Goal: Find specific page/section: Find specific page/section

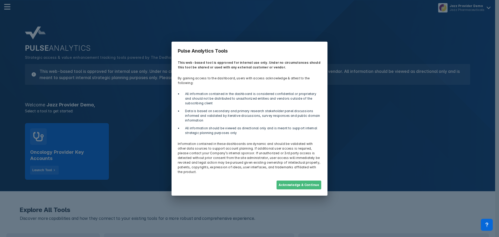
click at [315, 182] on button "Acknowledge & Continue" at bounding box center [298, 184] width 45 height 9
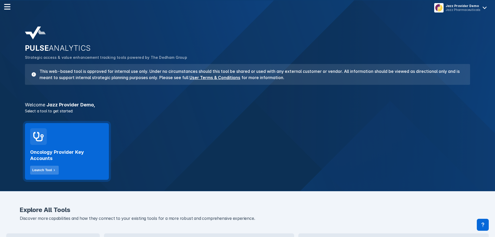
click at [48, 168] on div "Launch Tool" at bounding box center [42, 170] width 20 height 5
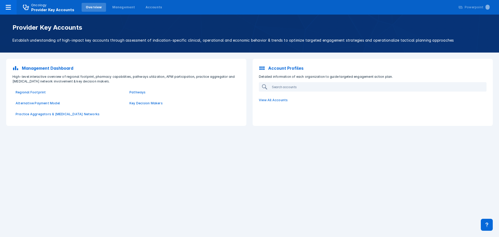
click at [117, 170] on div "Provider Key Accounts Establish understanding of high-impact key accounts throu…" at bounding box center [249, 126] width 499 height 222
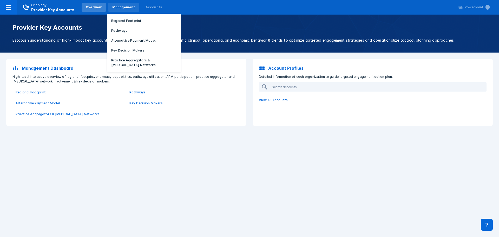
click at [122, 10] on div "Management" at bounding box center [123, 7] width 31 height 9
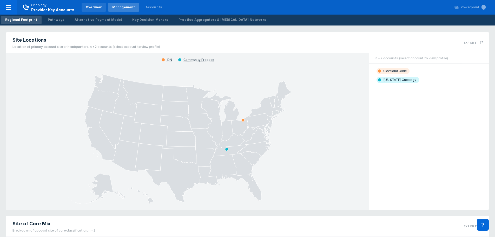
click at [91, 9] on div "Overview" at bounding box center [94, 7] width 16 height 5
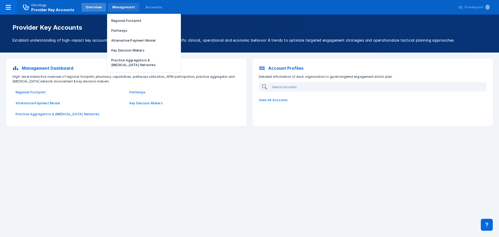
click at [119, 8] on div "Management" at bounding box center [123, 7] width 23 height 5
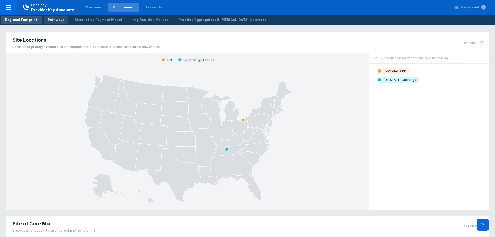
click at [58, 22] on div "Pathways" at bounding box center [56, 19] width 17 height 5
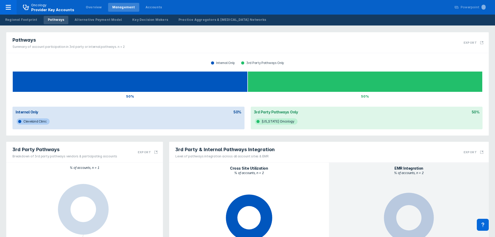
click at [4, 76] on div "Pathways Summary of account participation in 3rd party or internal pathways. n …" at bounding box center [247, 83] width 488 height 109
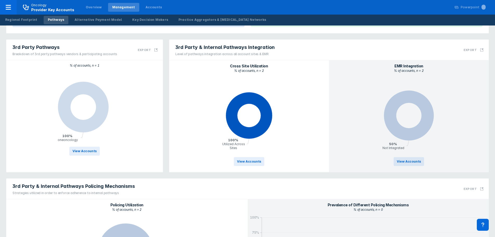
scroll to position [104, 0]
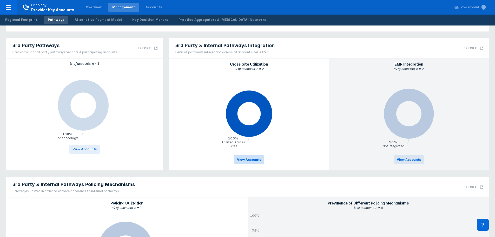
click at [251, 161] on span "View Accounts" at bounding box center [249, 159] width 24 height 5
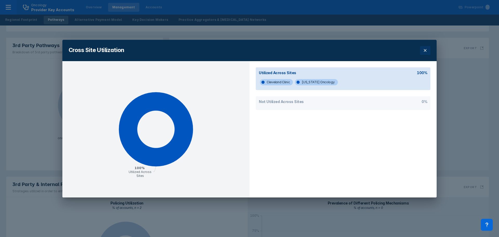
click at [423, 53] on button at bounding box center [425, 50] width 10 height 9
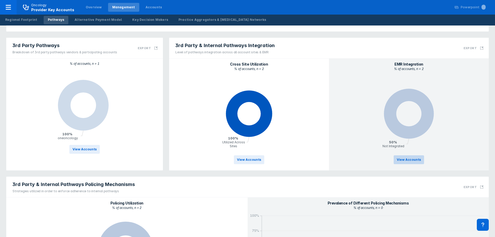
click at [412, 159] on span "View Accounts" at bounding box center [409, 159] width 24 height 5
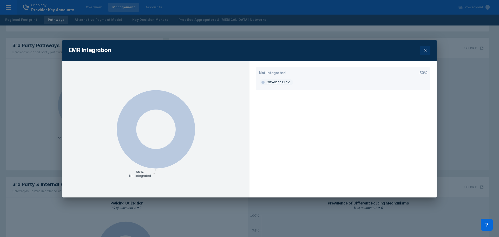
click at [428, 52] on button at bounding box center [425, 50] width 10 height 9
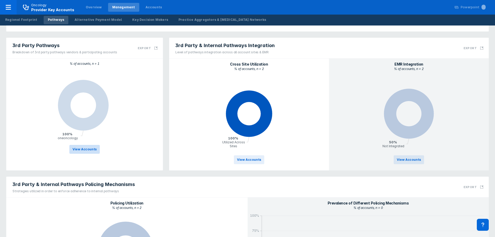
click at [82, 149] on span "View Accounts" at bounding box center [84, 149] width 24 height 5
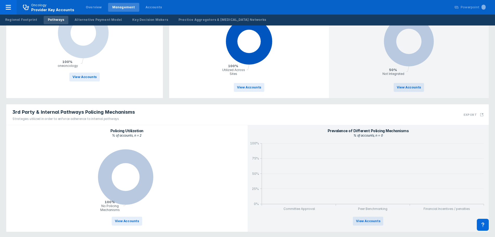
scroll to position [177, 0]
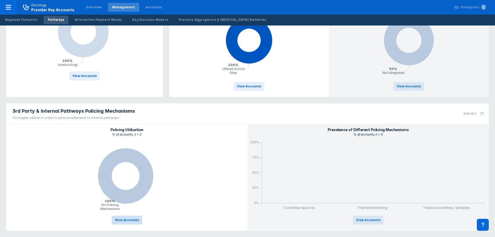
click at [135, 221] on span "View Accounts" at bounding box center [127, 219] width 24 height 5
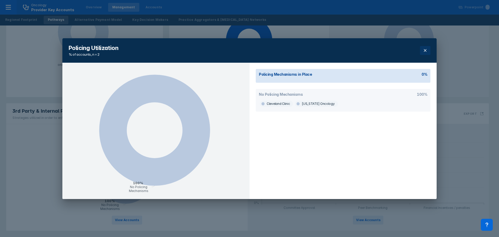
click at [427, 48] on button at bounding box center [425, 50] width 10 height 9
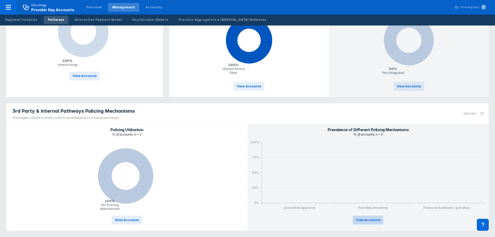
click at [365, 219] on span "View Accounts" at bounding box center [368, 219] width 24 height 5
click at [91, 18] on div "Alternative Payment Model" at bounding box center [98, 19] width 47 height 5
